Goal: Task Accomplishment & Management: Complete application form

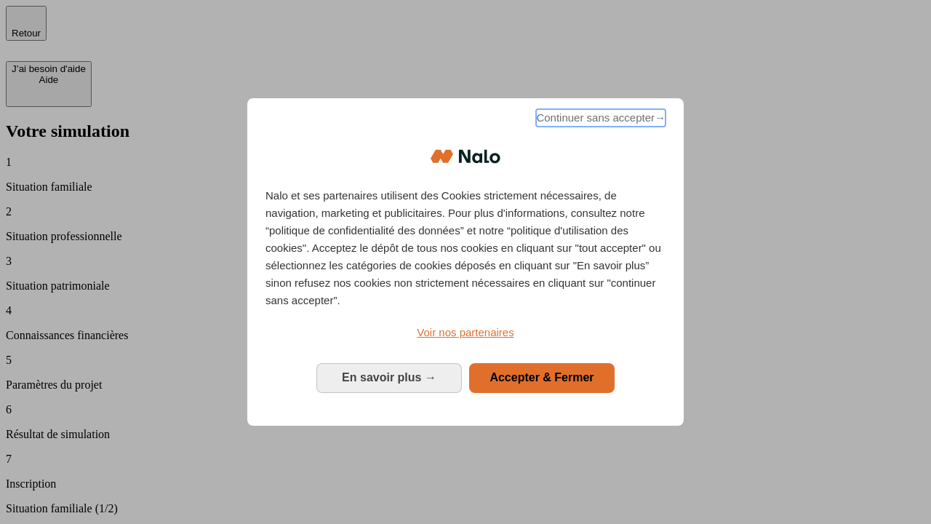
click at [599, 120] on span "Continuer sans accepter →" at bounding box center [600, 117] width 129 height 17
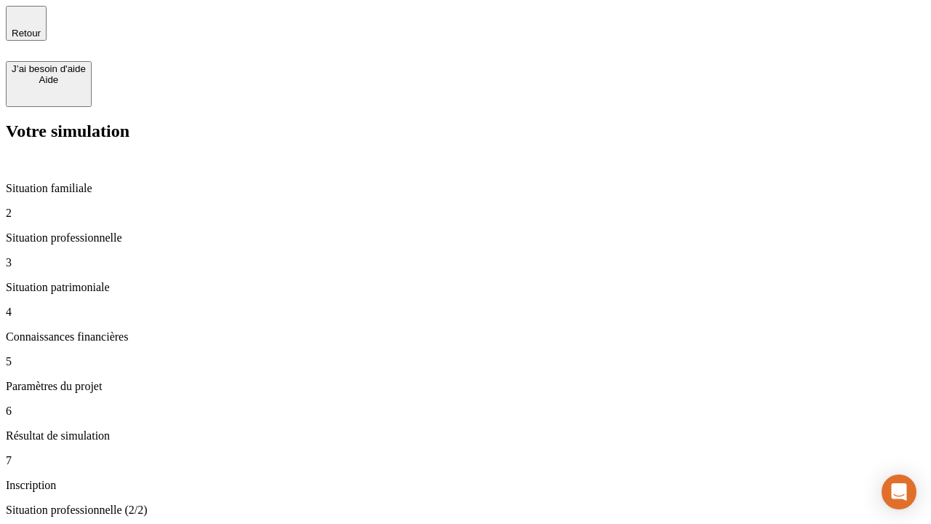
type input "30 000"
type input "40 000"
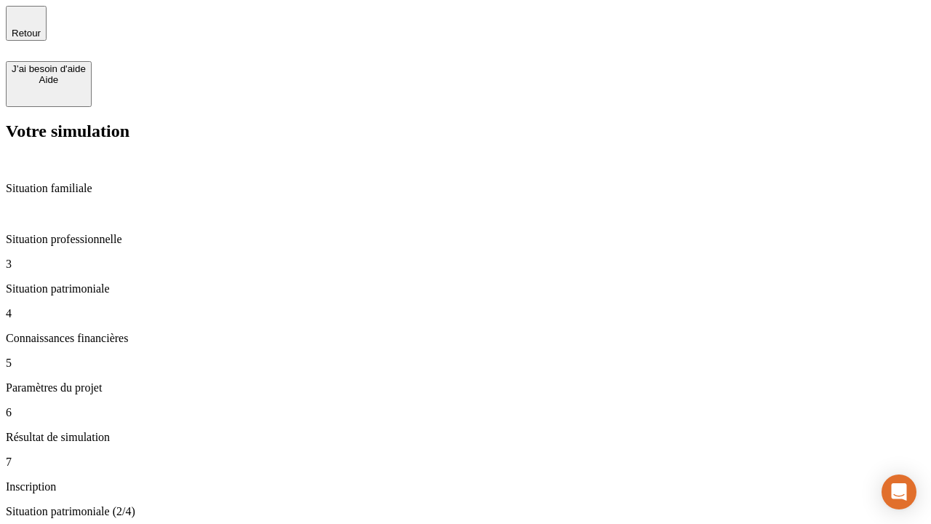
type input "1 100"
type input "20"
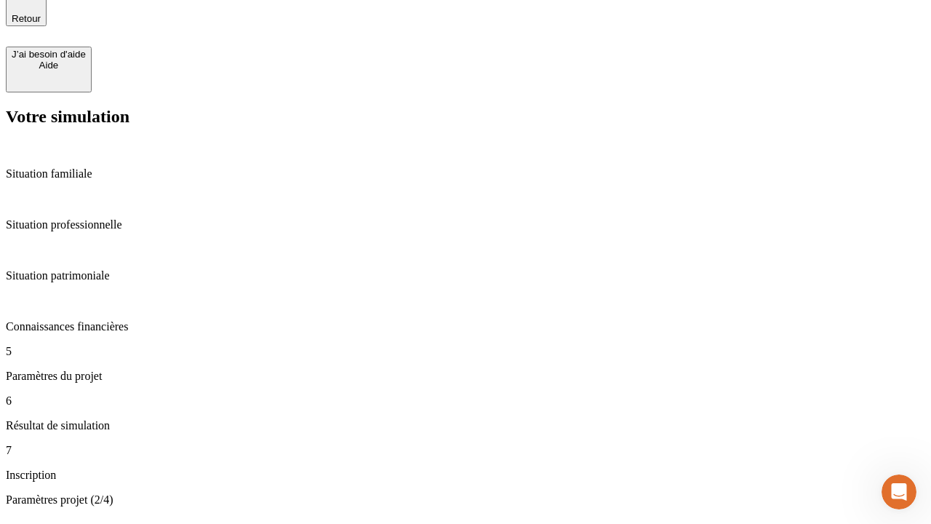
type input "40"
type input "50 000"
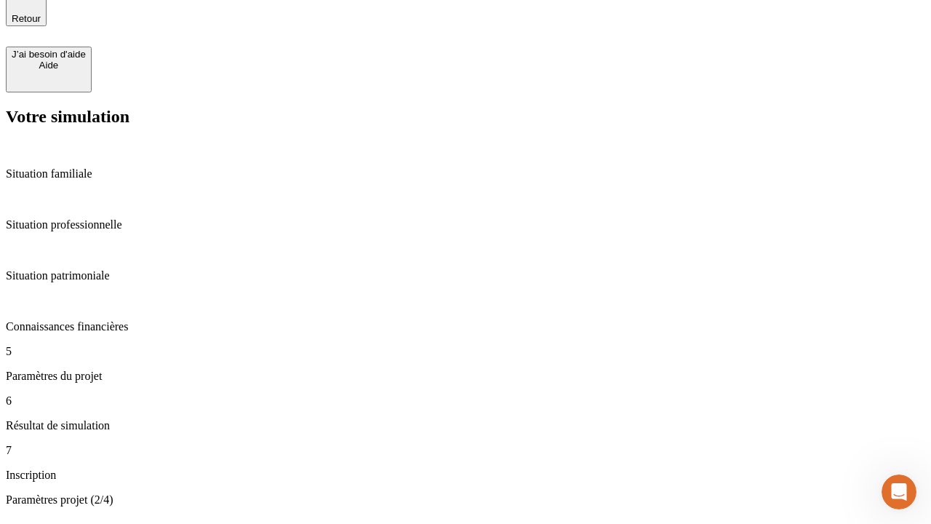
type input "640"
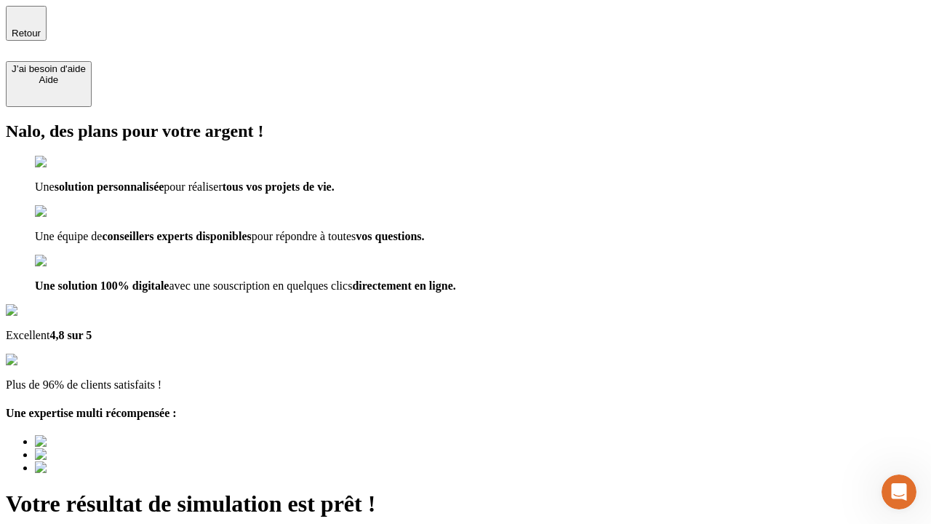
type input "[EMAIL_ADDRESS][DOMAIN_NAME]"
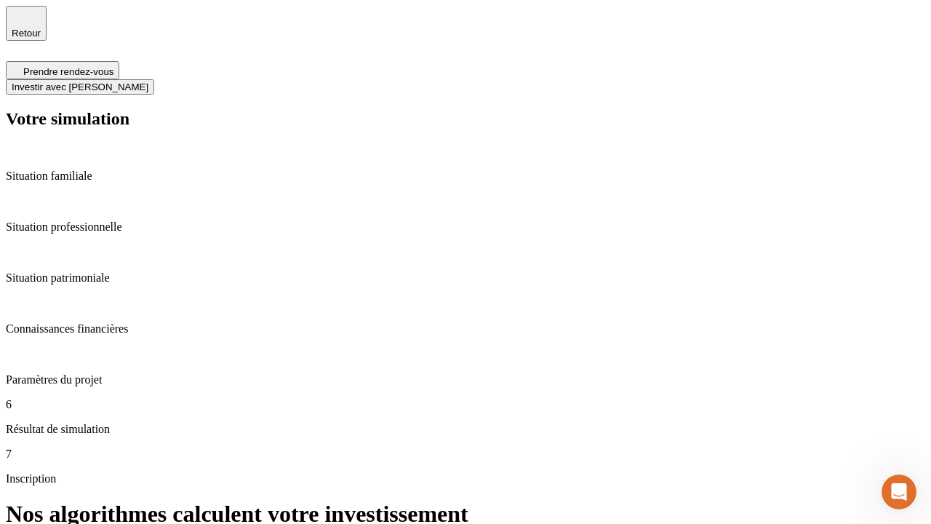
click at [148, 81] on span "Investir avec [PERSON_NAME]" at bounding box center [80, 86] width 137 height 11
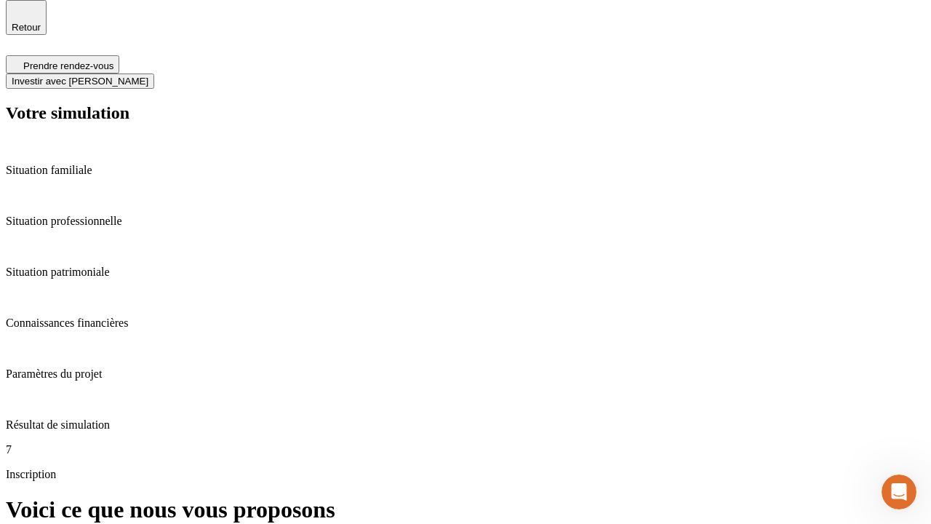
scroll to position [4, 0]
